Goal: Navigation & Orientation: Understand site structure

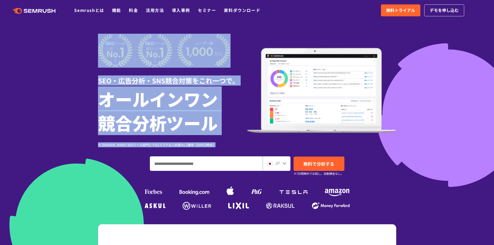
click at [284, 31] on div at bounding box center [247, 144] width 494 height 289
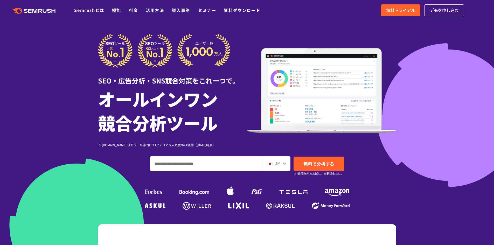
drag, startPoint x: 244, startPoint y: 53, endPoint x: 292, endPoint y: 44, distance: 48.8
click at [245, 53] on div at bounding box center [172, 51] width 149 height 34
drag, startPoint x: 336, startPoint y: 32, endPoint x: 355, endPoint y: 34, distance: 18.5
click at [337, 33] on div at bounding box center [247, 144] width 494 height 289
drag, startPoint x: 408, startPoint y: 26, endPoint x: 337, endPoint y: 28, distance: 71.1
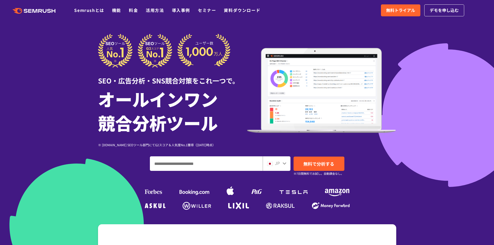
click at [405, 25] on div at bounding box center [247, 144] width 494 height 289
drag, startPoint x: 324, startPoint y: 29, endPoint x: 300, endPoint y: 33, distance: 24.4
click at [323, 30] on div at bounding box center [247, 144] width 494 height 289
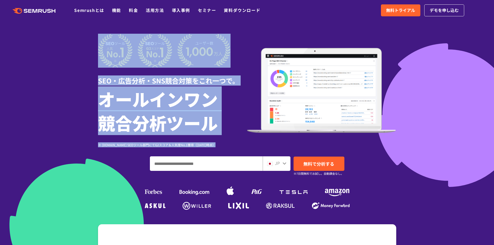
drag, startPoint x: 272, startPoint y: 32, endPoint x: 286, endPoint y: 25, distance: 16.4
click at [279, 34] on section "SEO・広告分析・SNS競合対策をこれ一つで。 オールインワン 競合分析ツール ※ [DOMAIN_NAME] SEOツール部門にてG2スコア＆人気度No.1…" at bounding box center [247, 144] width 494 height 289
click at [284, 30] on div at bounding box center [247, 144] width 494 height 289
click at [249, 52] on img at bounding box center [321, 90] width 149 height 85
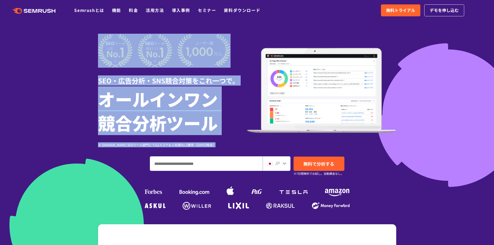
drag, startPoint x: 389, startPoint y: 54, endPoint x: 322, endPoint y: 61, distance: 67.5
click at [388, 54] on img at bounding box center [321, 90] width 149 height 85
click at [239, 95] on h1 "オールインワン 競合分析ツール" at bounding box center [172, 111] width 149 height 48
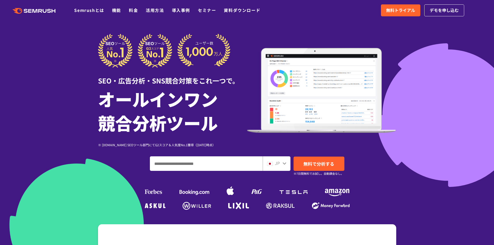
click at [67, 78] on div at bounding box center [247, 144] width 494 height 289
drag, startPoint x: 253, startPoint y: 40, endPoint x: 290, endPoint y: 22, distance: 40.7
click at [258, 37] on div "SEO・広告分析・SNS競合対策をこれ一つで。 オールインワン 競合分析ツール ※ [DOMAIN_NAME] SEOツール部門にてG2スコア＆人気度No.1…" at bounding box center [247, 91] width 298 height 114
click at [320, 33] on div at bounding box center [247, 144] width 494 height 289
click at [237, 44] on div at bounding box center [172, 51] width 149 height 34
